Goal: Task Accomplishment & Management: Use online tool/utility

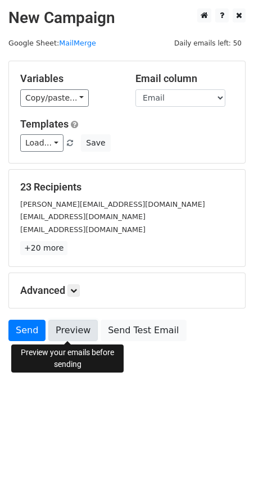
click at [75, 330] on link "Preview" at bounding box center [72, 330] width 49 height 21
click at [75, 337] on link "Preview" at bounding box center [72, 330] width 49 height 21
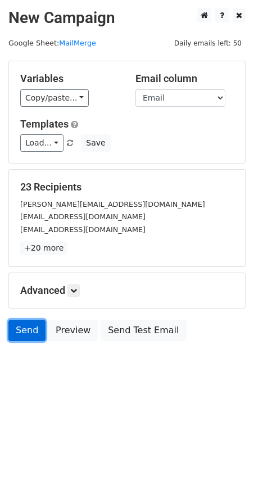
click at [25, 335] on link "Send" at bounding box center [26, 330] width 37 height 21
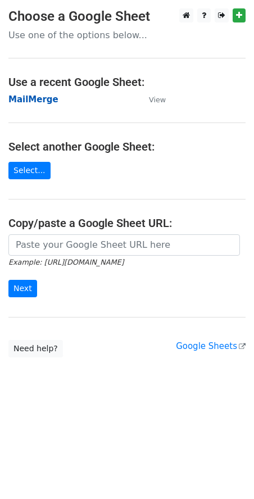
click at [34, 101] on strong "MailMerge" at bounding box center [33, 99] width 50 height 10
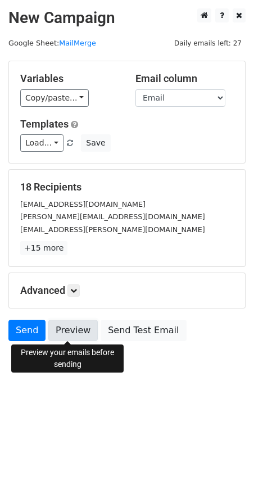
click at [61, 334] on link "Preview" at bounding box center [72, 330] width 49 height 21
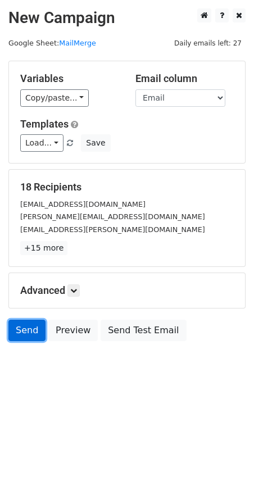
click at [29, 331] on link "Send" at bounding box center [26, 330] width 37 height 21
